Goal: Task Accomplishment & Management: Use online tool/utility

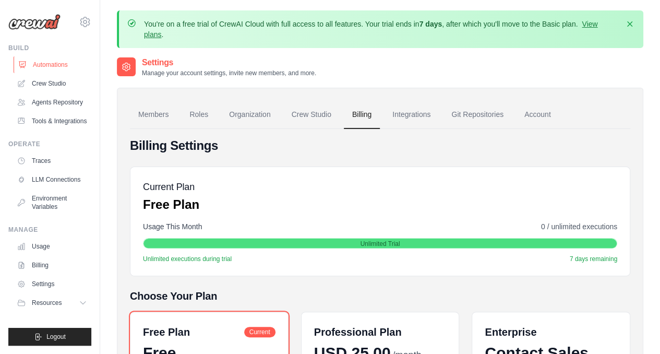
click at [48, 68] on link "Automations" at bounding box center [53, 64] width 79 height 17
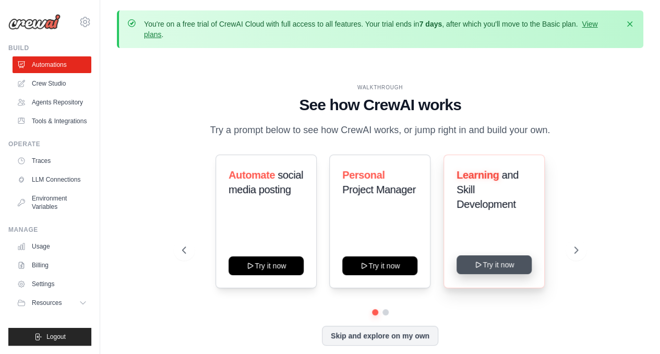
scroll to position [46, 0]
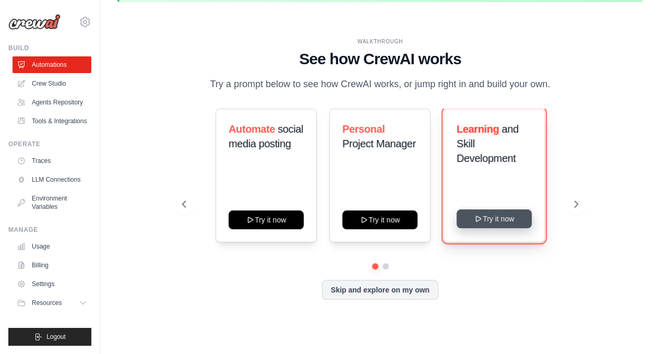
click at [503, 217] on button "Try it now" at bounding box center [494, 218] width 75 height 19
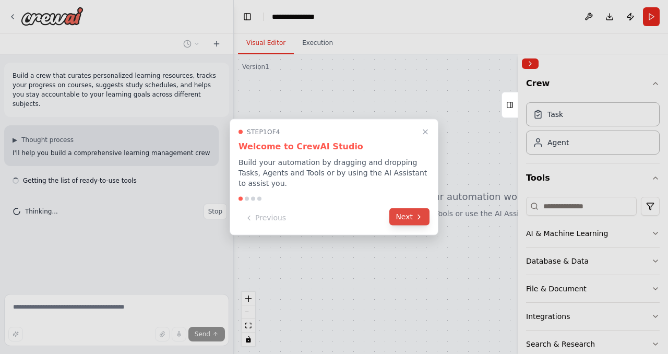
click at [418, 212] on icon at bounding box center [419, 216] width 8 height 8
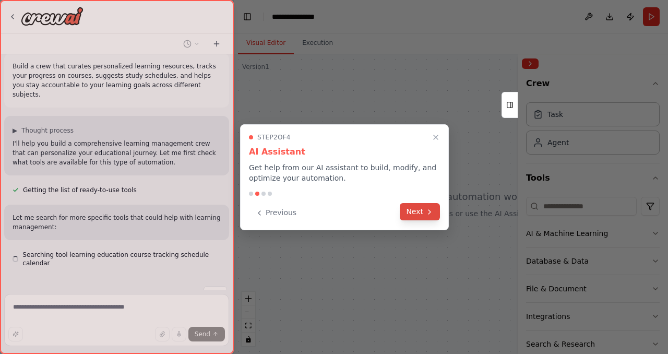
click at [409, 211] on button "Next" at bounding box center [420, 211] width 40 height 17
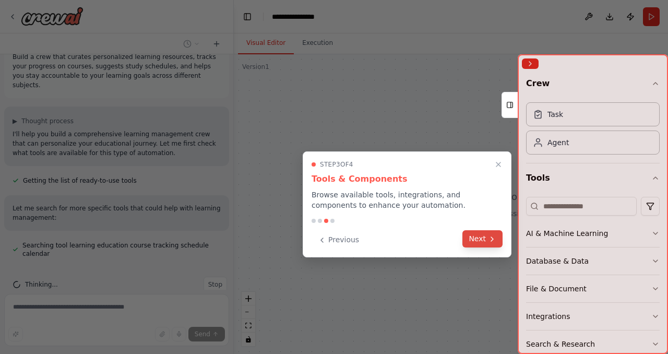
scroll to position [40, 0]
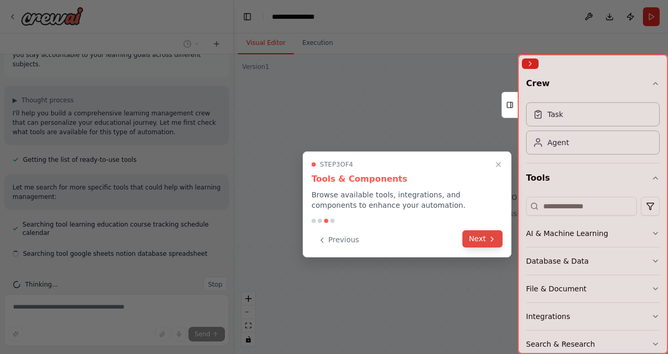
click at [470, 241] on button "Next" at bounding box center [482, 238] width 40 height 17
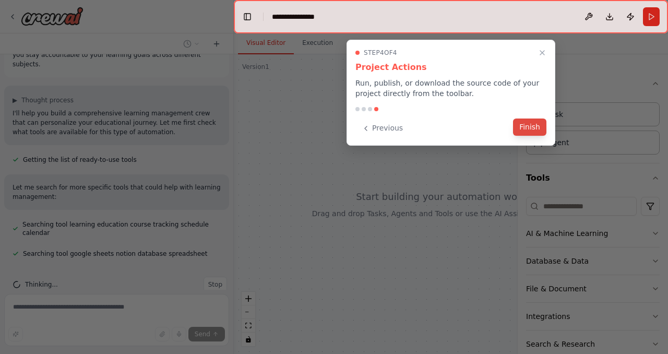
click at [533, 126] on button "Finish" at bounding box center [529, 126] width 33 height 17
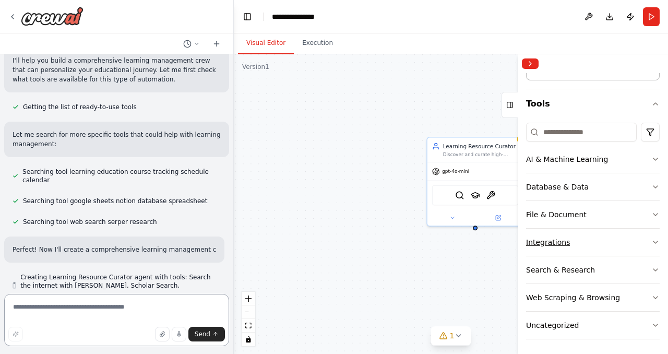
scroll to position [102, 0]
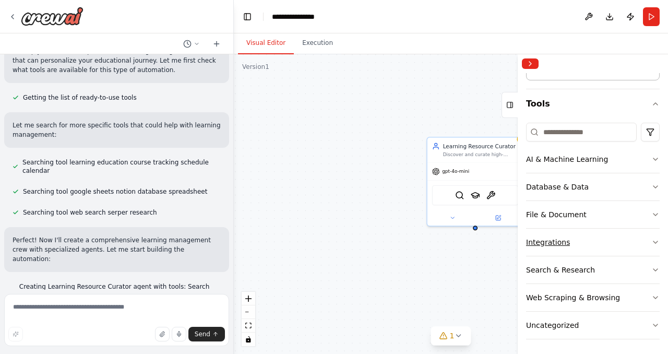
click at [651, 241] on icon "button" at bounding box center [655, 242] width 8 height 8
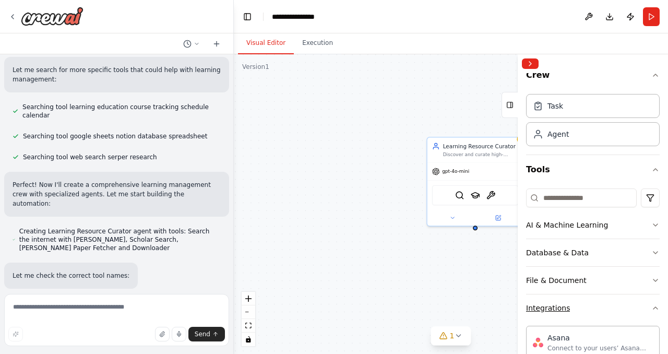
scroll to position [0, 0]
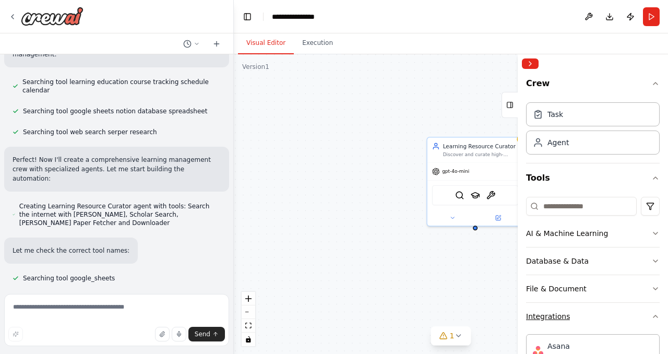
click at [651, 312] on icon "button" at bounding box center [655, 316] width 8 height 8
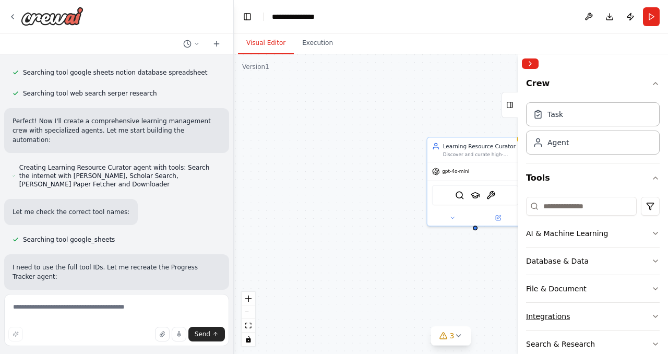
scroll to position [230, 0]
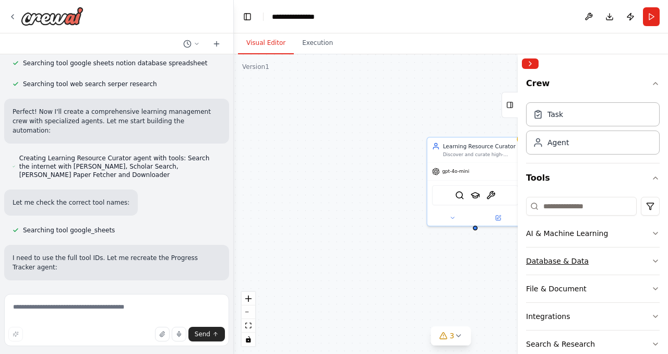
click at [651, 257] on icon "button" at bounding box center [655, 261] width 8 height 8
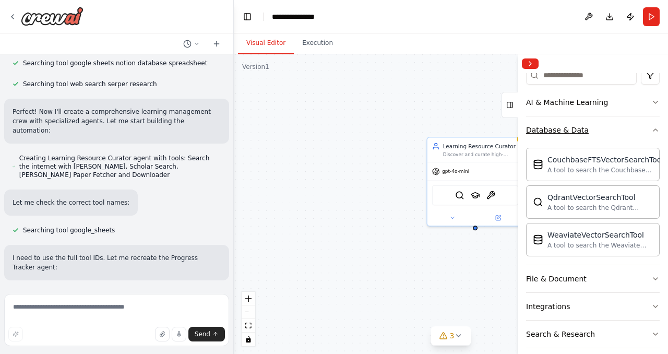
scroll to position [251, 0]
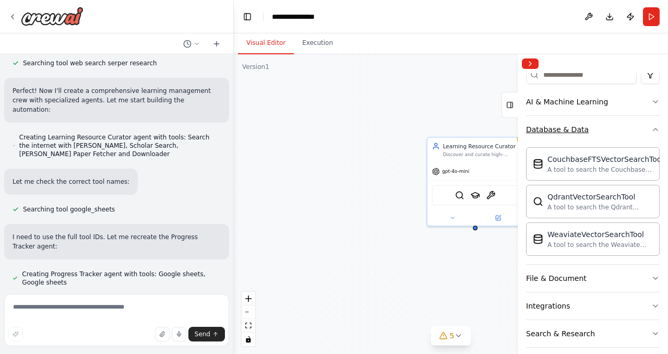
click at [651, 130] on icon "button" at bounding box center [655, 129] width 8 height 8
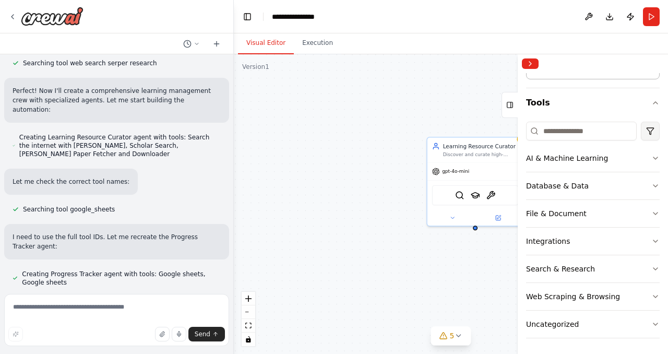
scroll to position [74, 0]
click at [651, 155] on icon "button" at bounding box center [655, 159] width 8 height 8
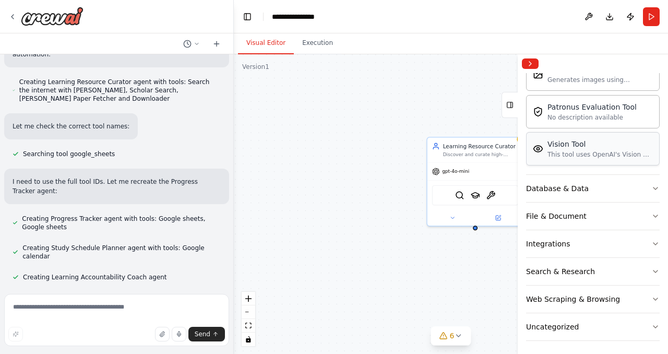
scroll to position [327, 0]
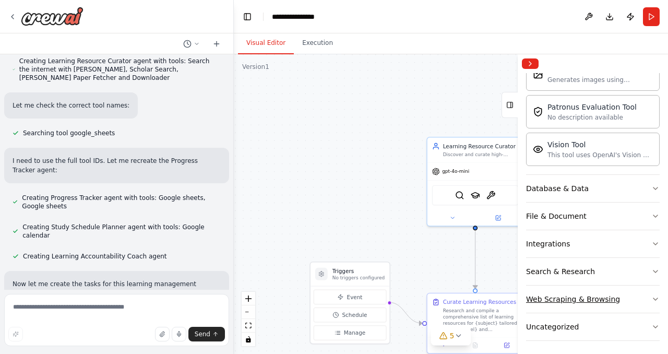
click at [651, 298] on icon "button" at bounding box center [655, 299] width 8 height 8
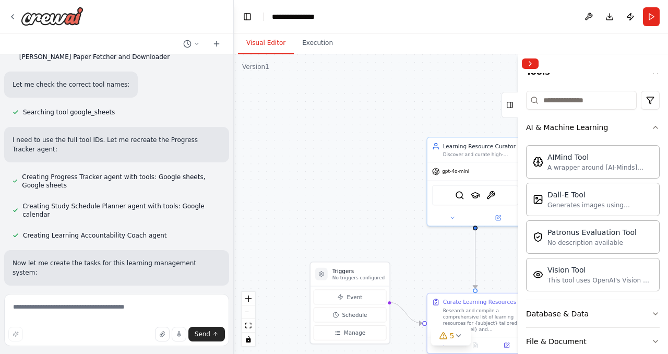
scroll to position [0, 0]
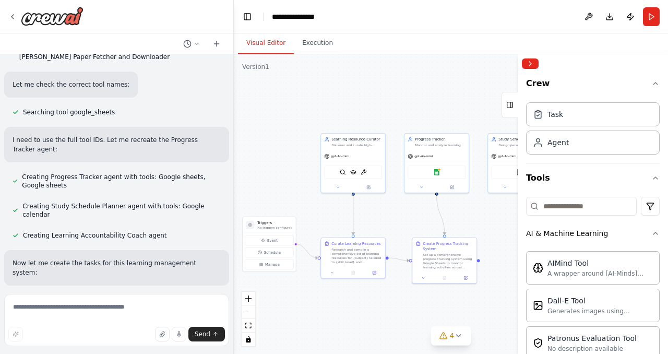
drag, startPoint x: 335, startPoint y: 206, endPoint x: 264, endPoint y: 188, distance: 72.8
click at [264, 188] on div ".deletable-edge-delete-btn { width: 20px; height: 20px; border: 0px solid #ffff…" at bounding box center [451, 204] width 434 height 300
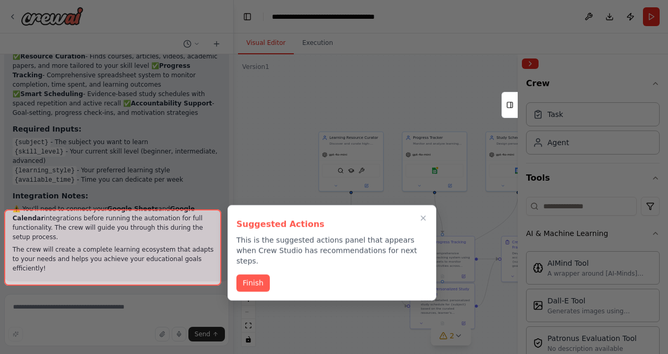
scroll to position [943, 0]
